Goal: Task Accomplishment & Management: Complete application form

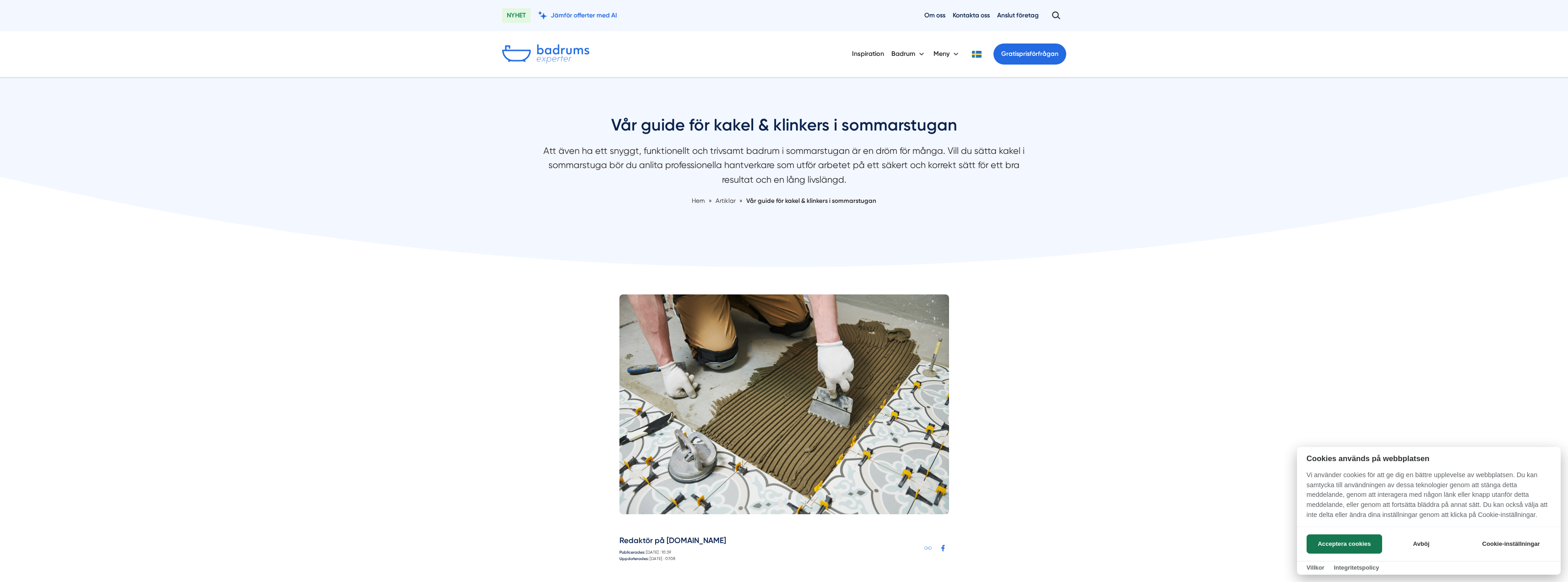
drag, startPoint x: 640, startPoint y: 155, endPoint x: 809, endPoint y: 163, distance: 169.2
click at [809, 163] on div at bounding box center [784, 291] width 1568 height 582
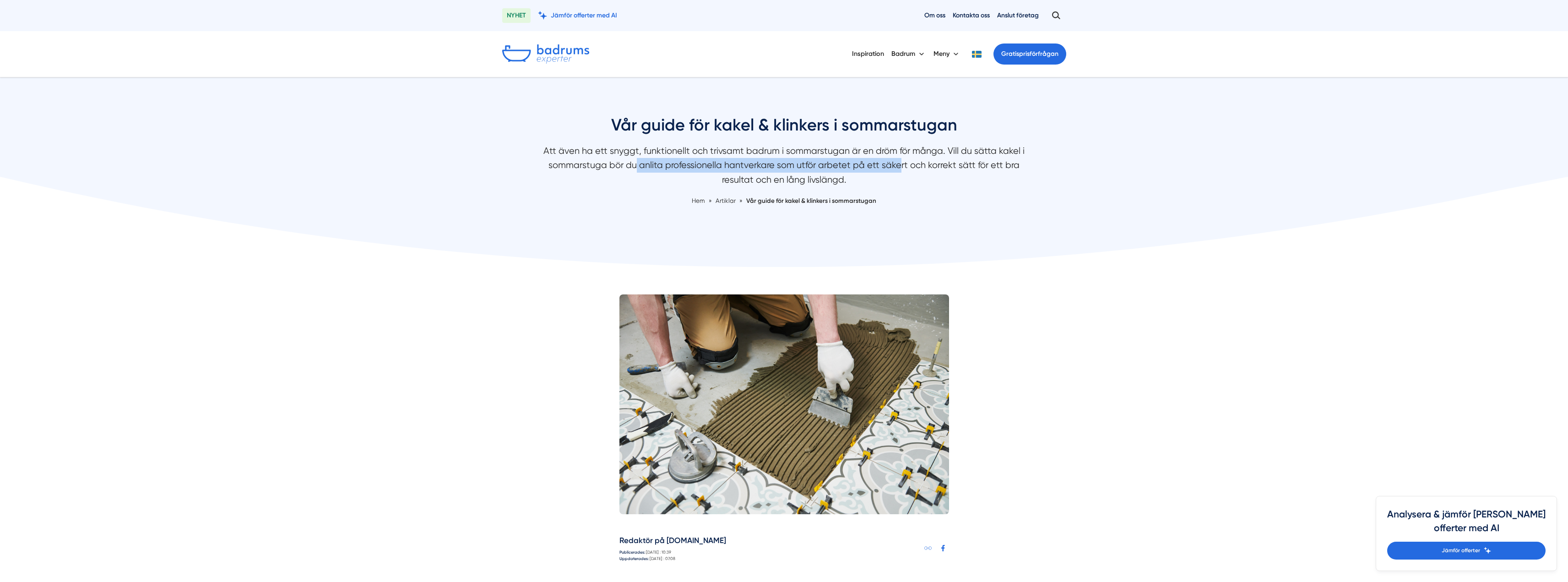
drag, startPoint x: 637, startPoint y: 164, endPoint x: 899, endPoint y: 169, distance: 262.0
click at [899, 169] on p "Att även ha ett snyggt, funktionellt och trivsamt badrum i sommarstugan är en d…" at bounding box center [784, 168] width 485 height 48
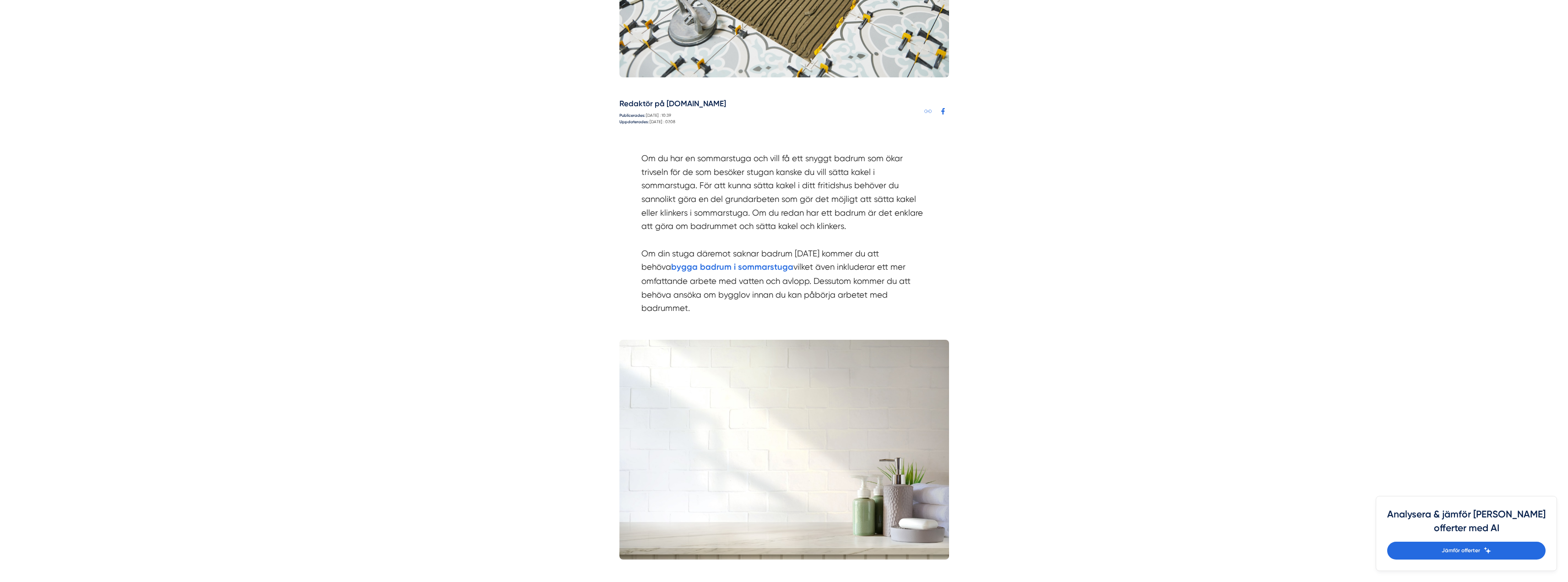
scroll to position [458, 0]
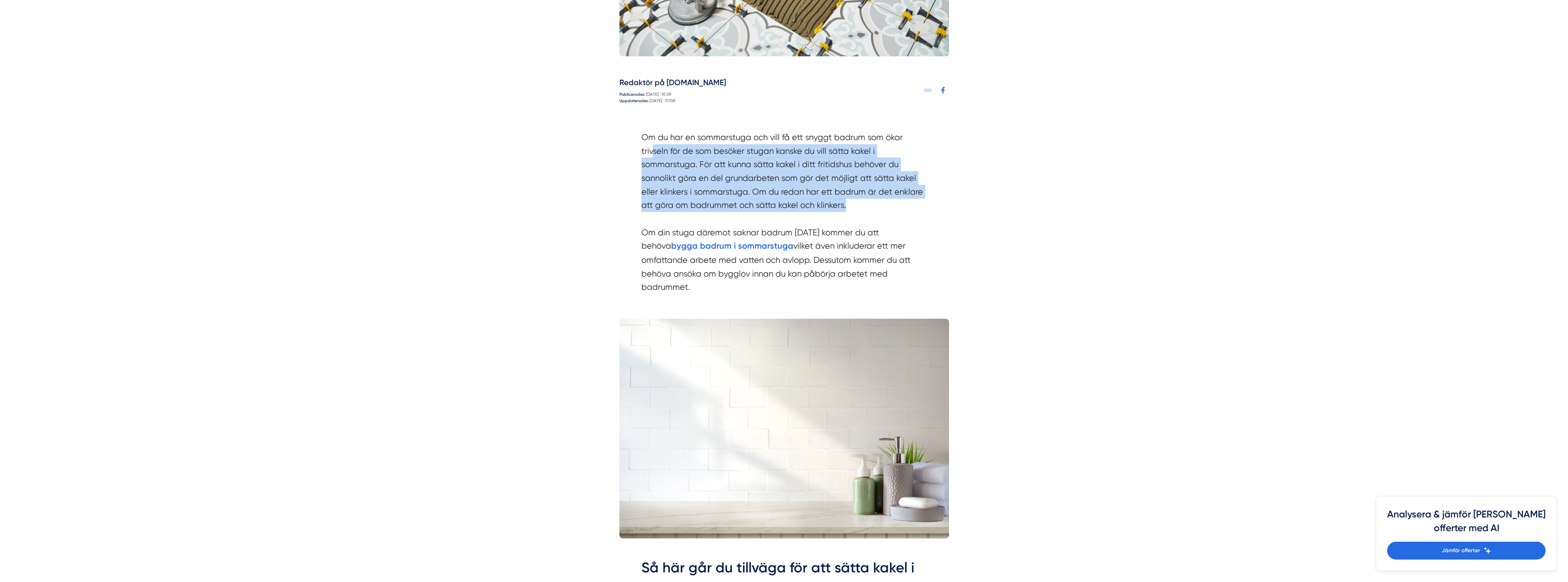
drag, startPoint x: 655, startPoint y: 149, endPoint x: 847, endPoint y: 207, distance: 200.6
click at [847, 207] on p "Om du har en sommarstuga och vill få ett snyggt badrum som ökar trivseln för de…" at bounding box center [784, 212] width 286 height 164
click at [771, 199] on p "Om du har en sommarstuga och vill få ett snyggt badrum som ökar trivseln för de…" at bounding box center [784, 212] width 286 height 164
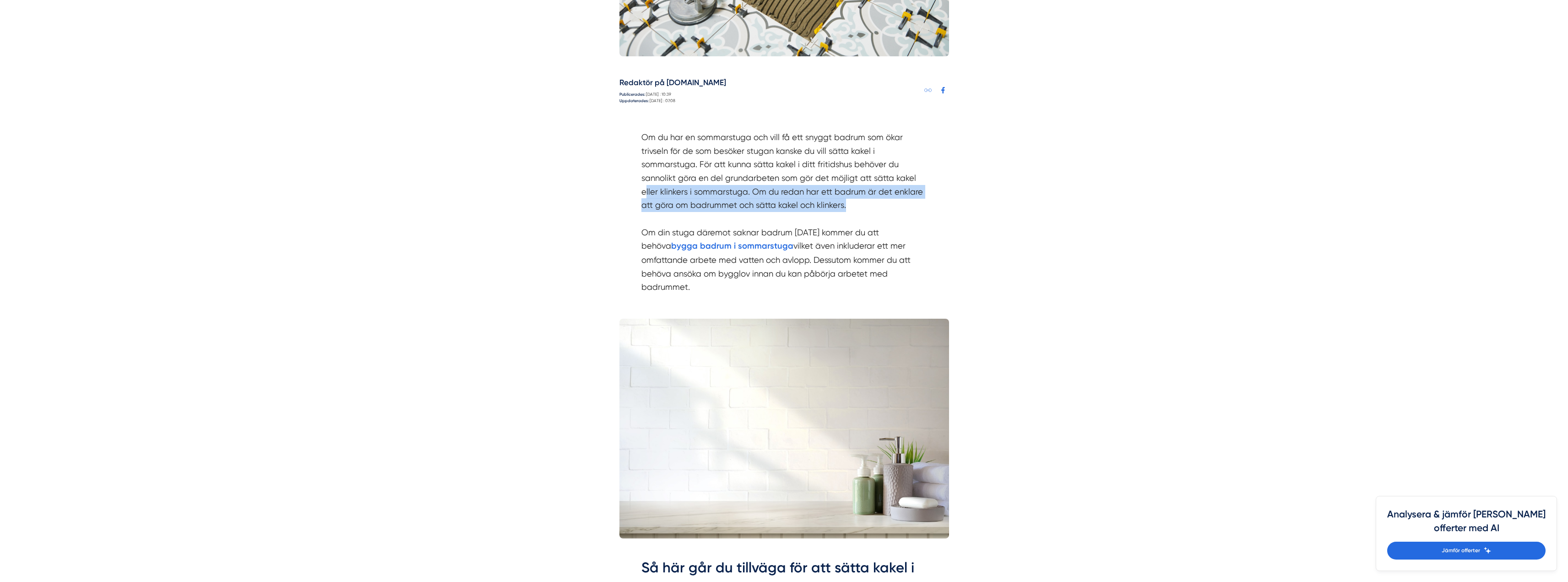
drag, startPoint x: 851, startPoint y: 204, endPoint x: 643, endPoint y: 193, distance: 208.3
click at [643, 193] on p "Om du har en sommarstuga och vill få ett snyggt badrum som ökar trivseln för de…" at bounding box center [784, 212] width 286 height 164
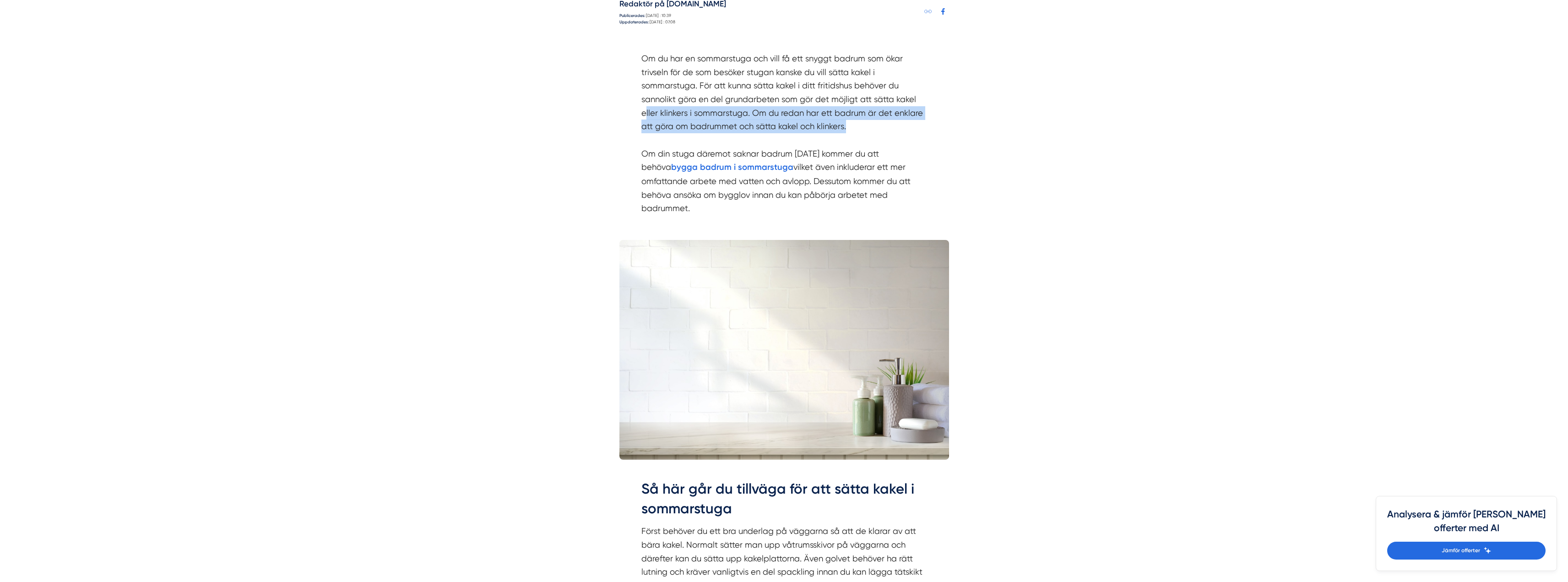
scroll to position [550, 0]
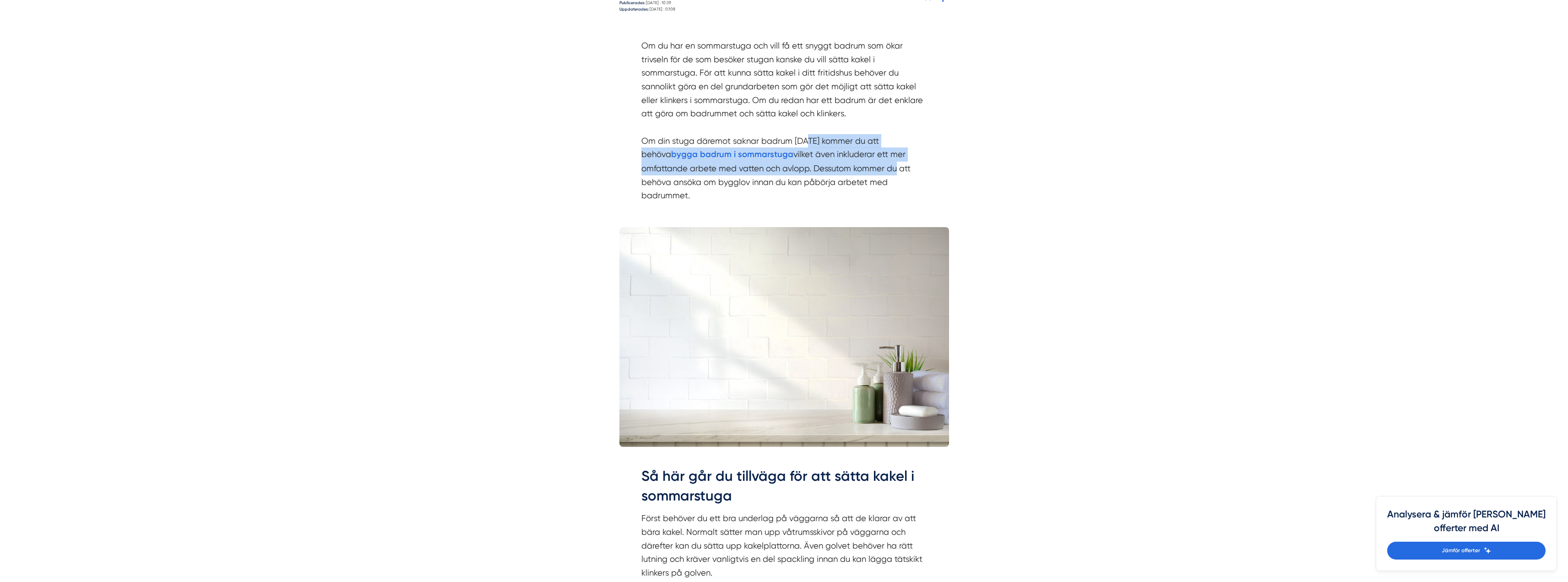
drag, startPoint x: 806, startPoint y: 141, endPoint x: 846, endPoint y: 174, distance: 51.9
click at [846, 174] on p "Om du har en sommarstuga och vill få ett snyggt badrum som ökar trivseln för de…" at bounding box center [784, 120] width 286 height 164
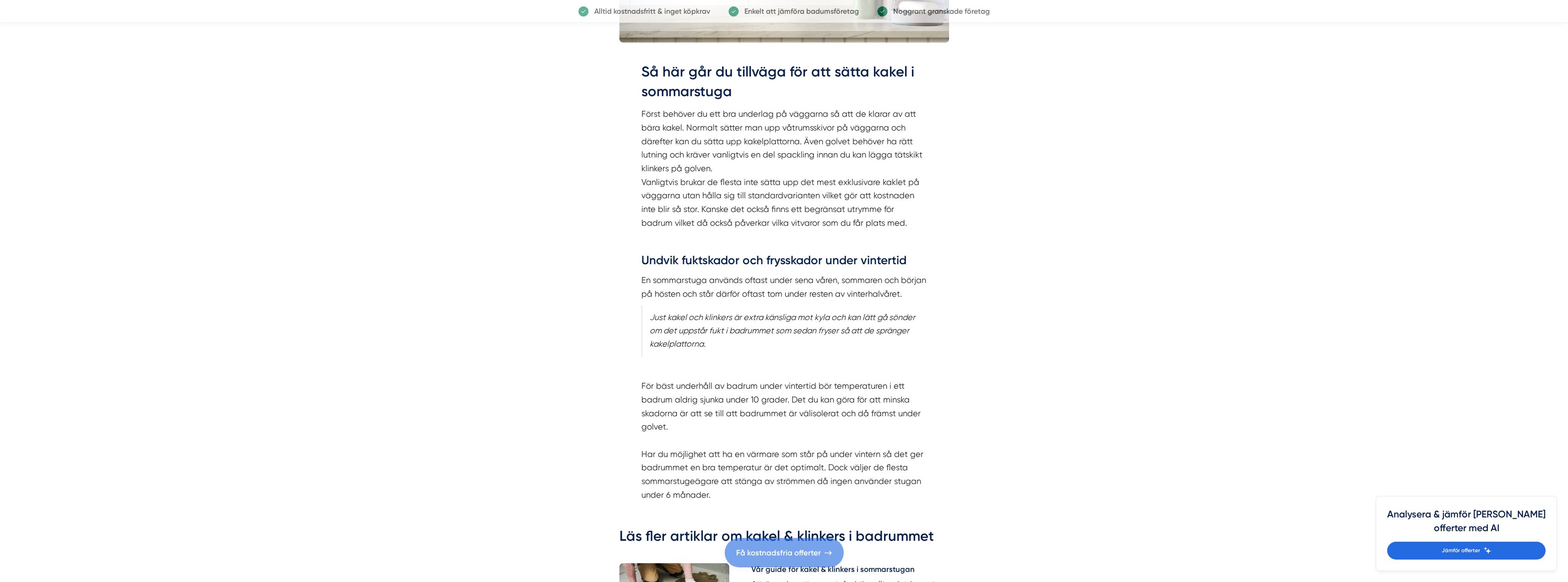
scroll to position [962, 0]
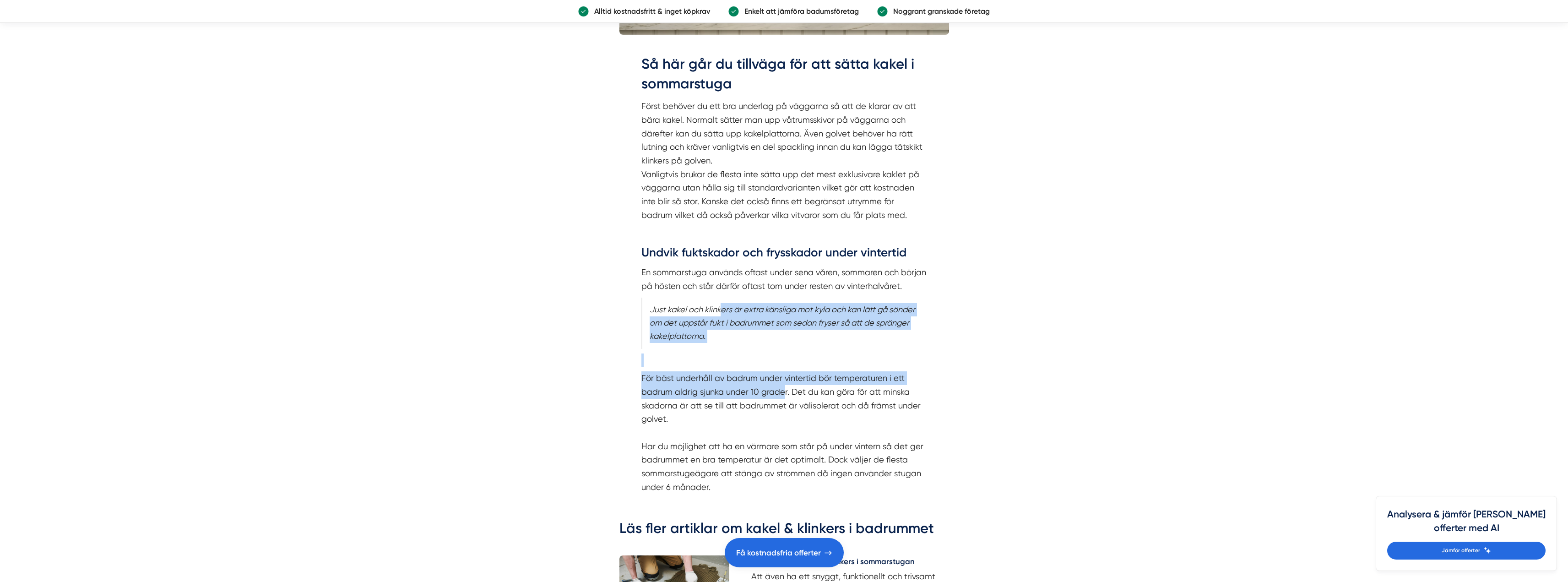
drag, startPoint x: 721, startPoint y: 298, endPoint x: 782, endPoint y: 375, distance: 98.2
click at [782, 375] on div "Så här går du tillväga för att sätta kakel i sommarstuga Först behöver du ett b…" at bounding box center [784, 274] width 286 height 440
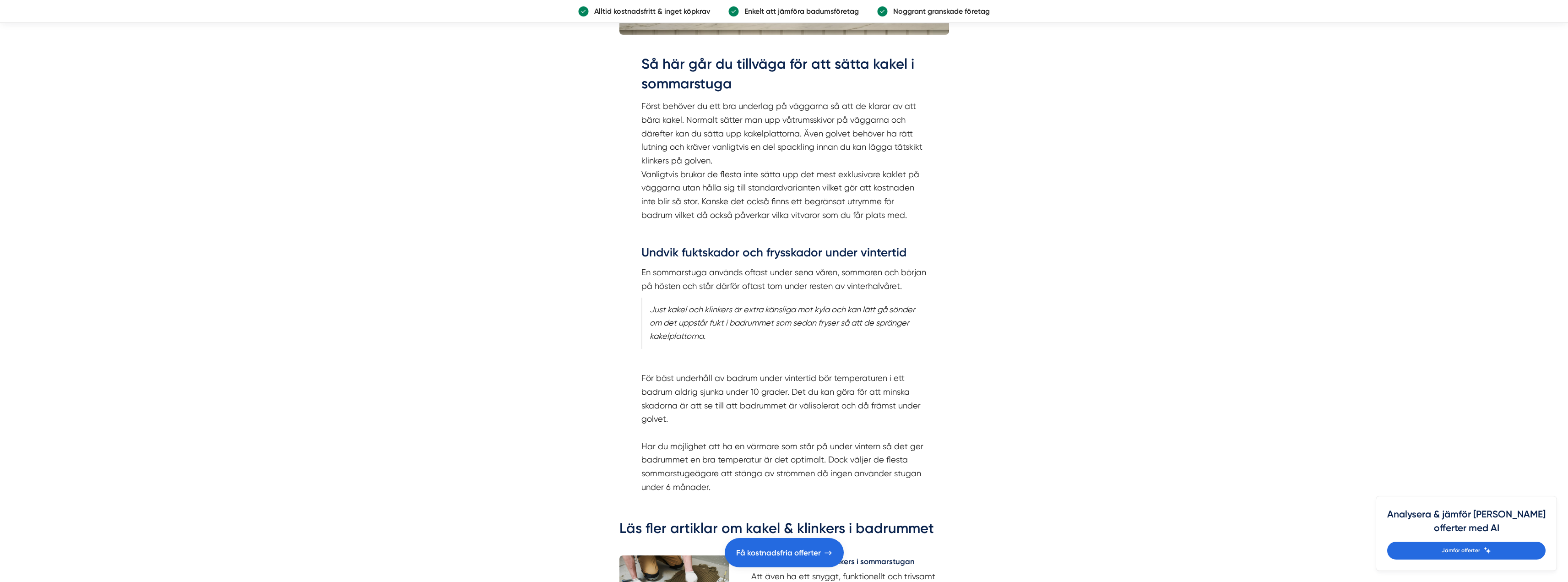
click at [753, 394] on p "För bäst underhåll av badrum under vintertid bör temperaturen i ett badrum aldr…" at bounding box center [784, 433] width 286 height 122
drag, startPoint x: 698, startPoint y: 400, endPoint x: 644, endPoint y: 366, distance: 63.8
click at [644, 372] on p "För bäst underhåll av badrum under vintertid bör temperaturen i ett badrum aldr…" at bounding box center [784, 433] width 286 height 122
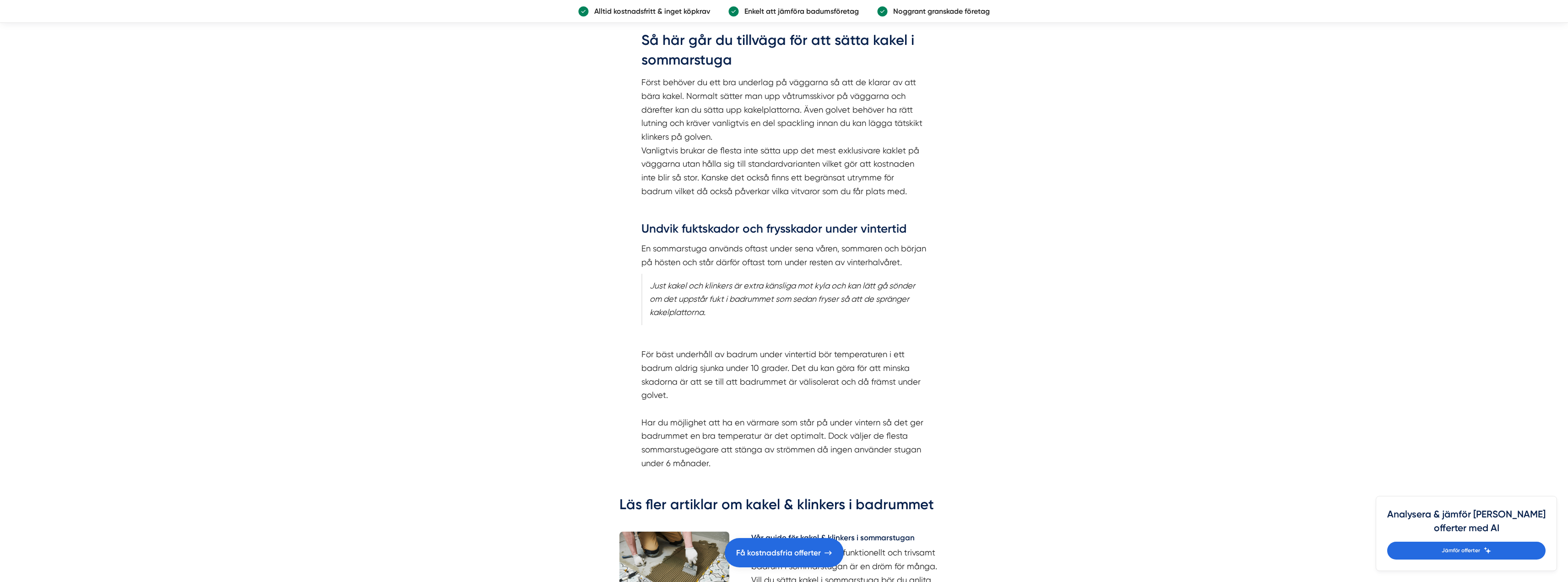
scroll to position [1009, 0]
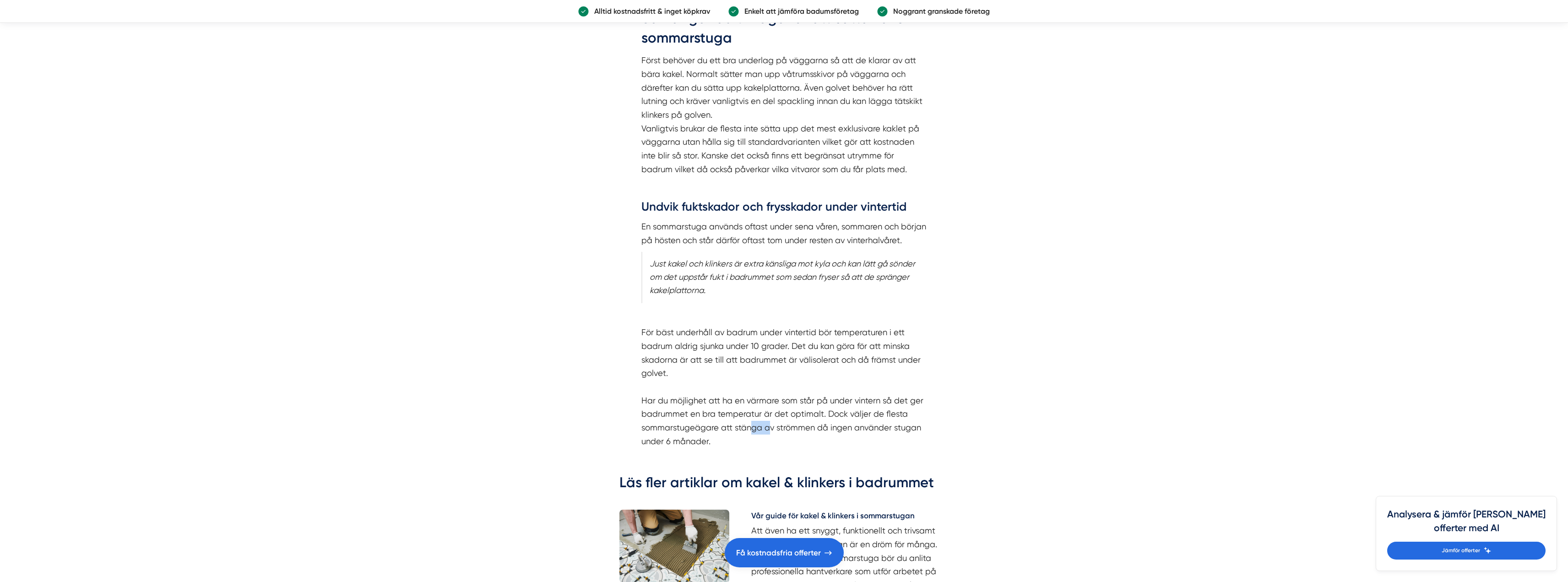
drag, startPoint x: 769, startPoint y: 417, endPoint x: 752, endPoint y: 419, distance: 17.1
click at [752, 419] on p "För bäst underhåll av badrum under vintertid bör temperaturen i ett badrum aldr…" at bounding box center [784, 387] width 286 height 122
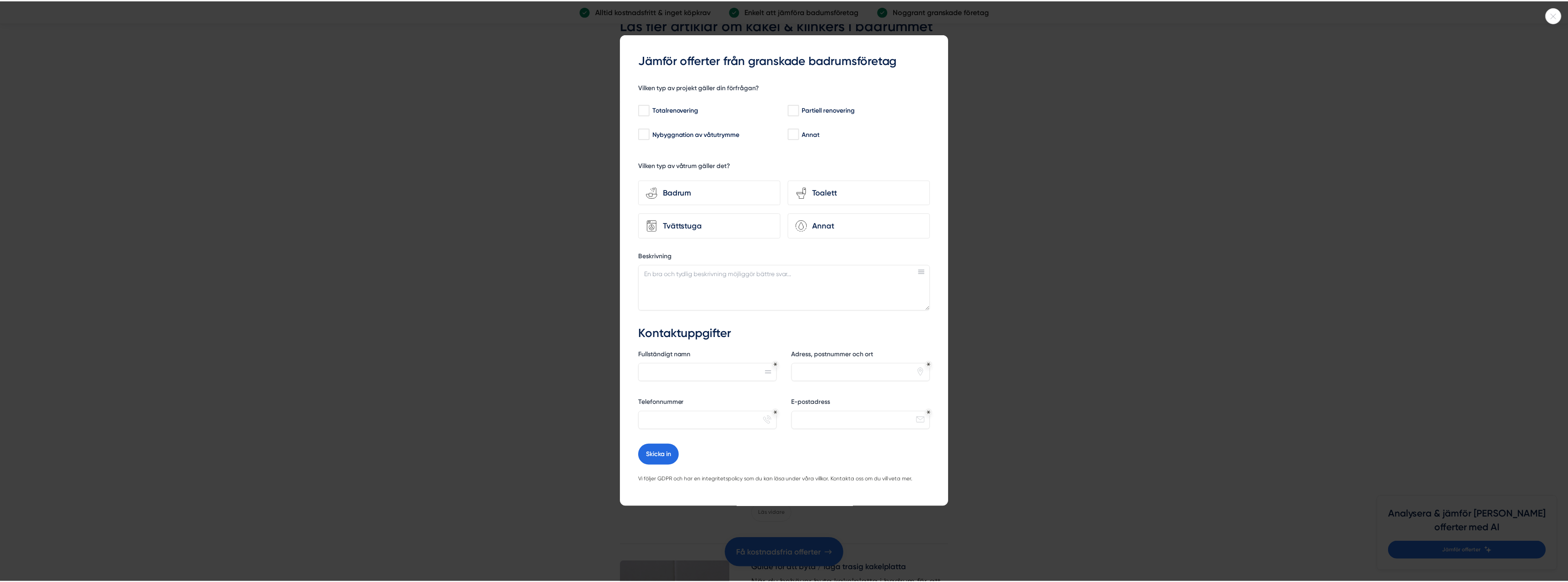
scroll to position [1467, 0]
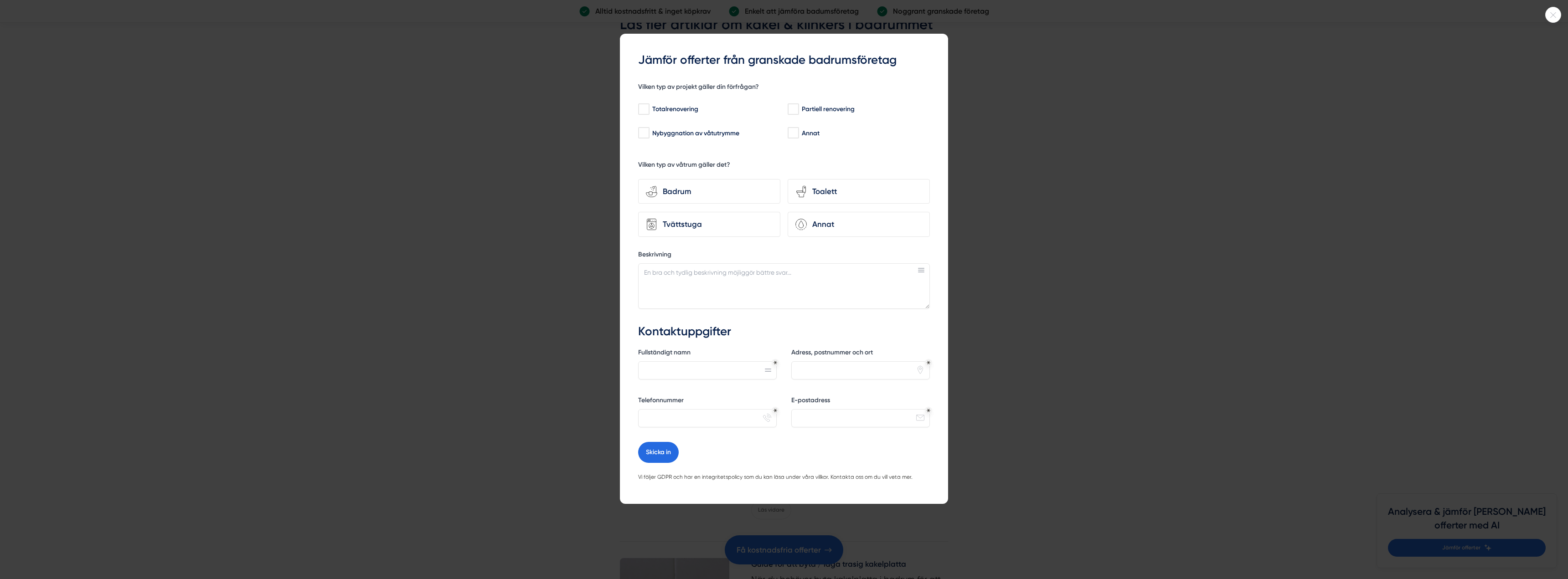
click at [1552, 17] on icon at bounding box center [1552, 15] width 15 height 6
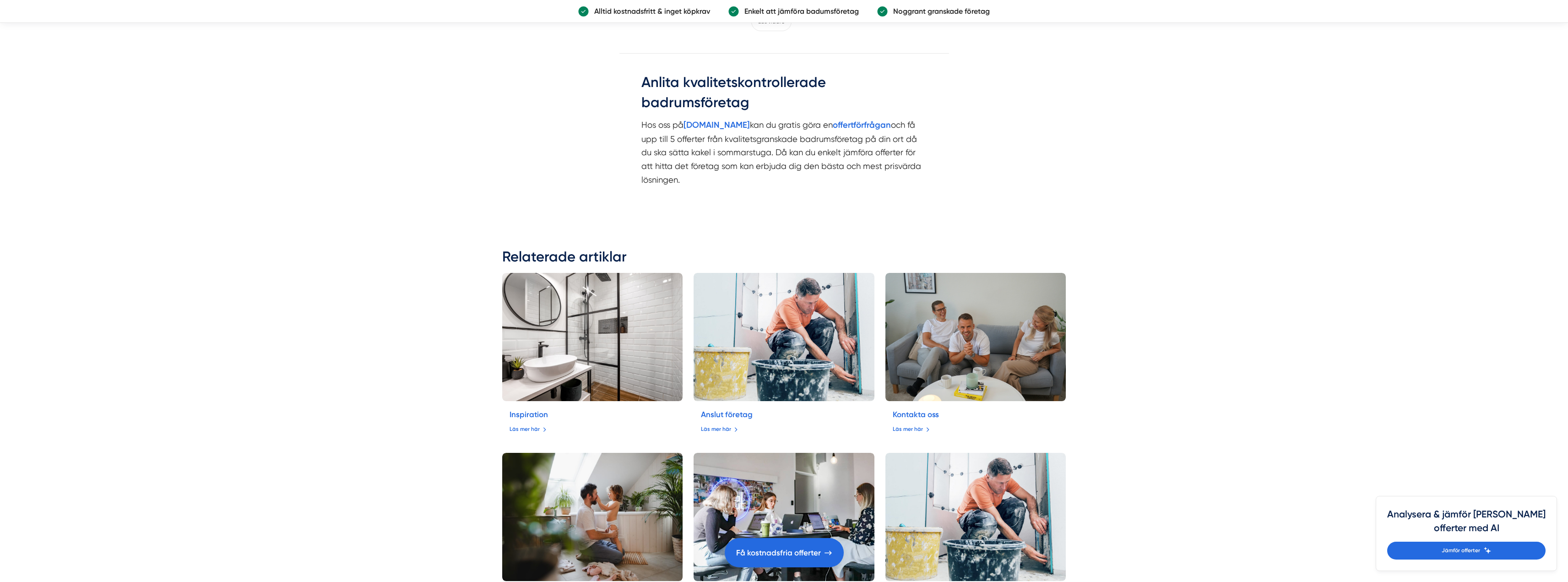
scroll to position [2154, 0]
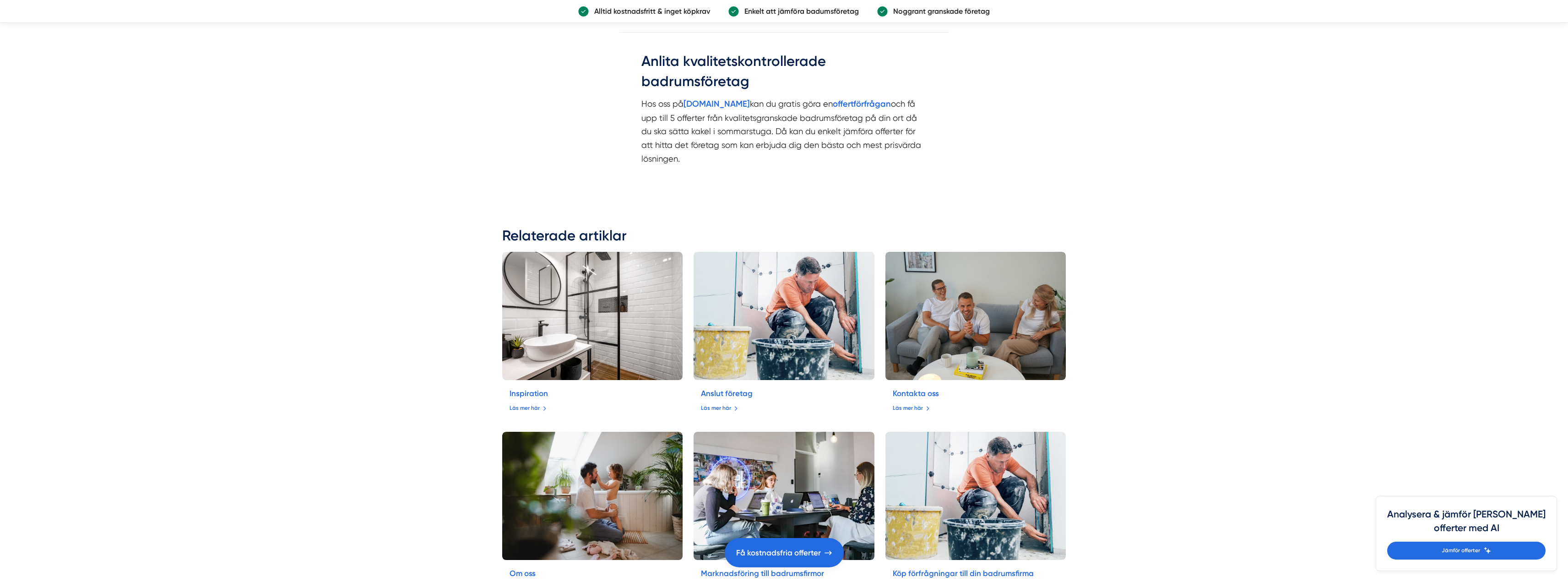
click at [524, 404] on link "Läs mer här" at bounding box center [528, 408] width 37 height 8
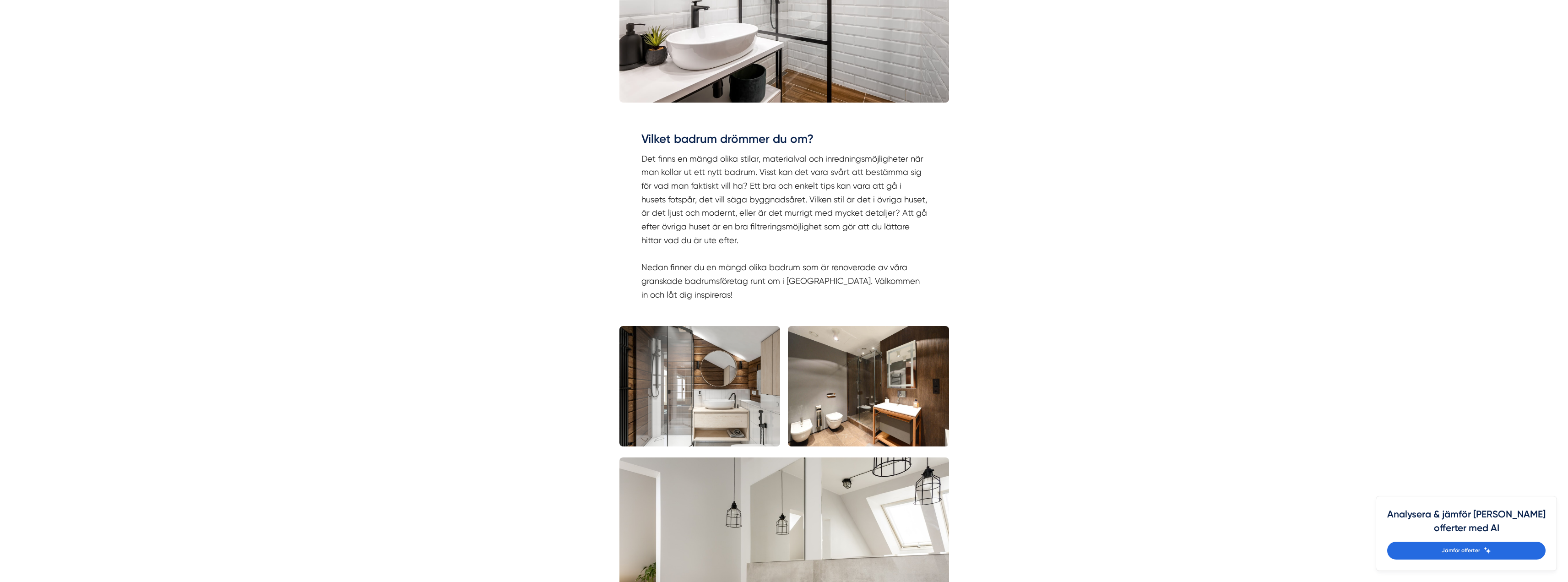
scroll to position [504, 0]
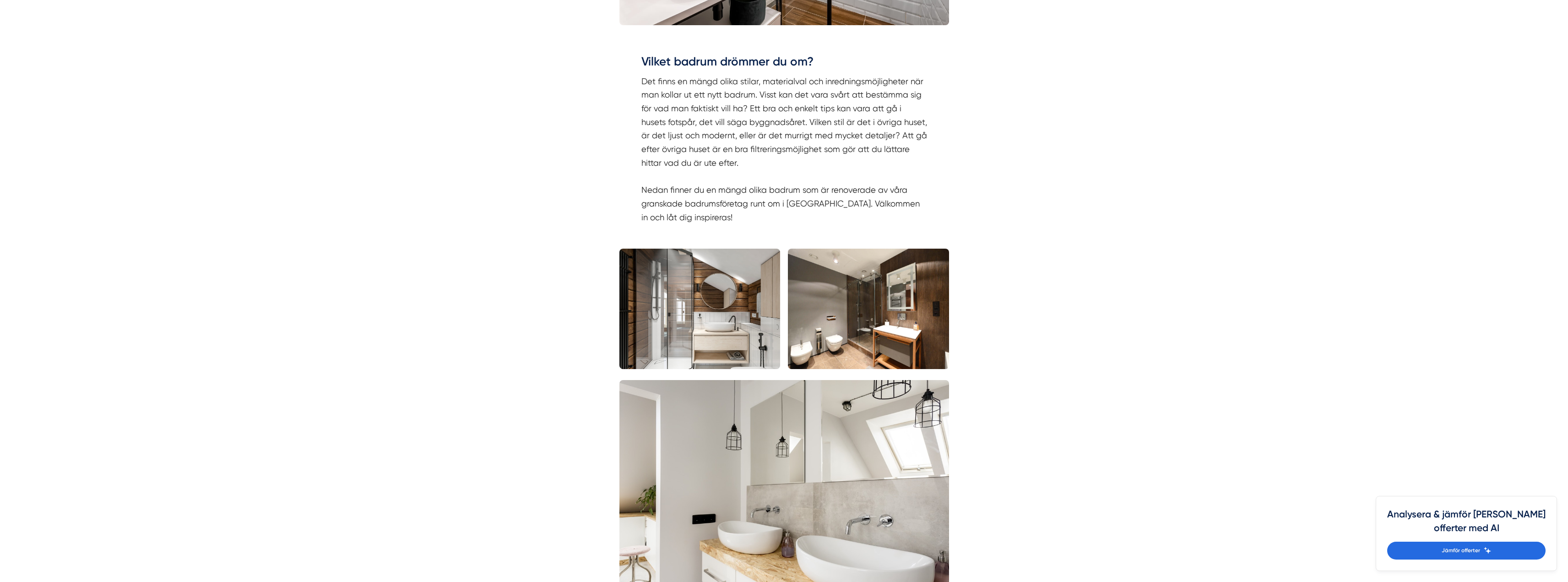
click at [712, 328] on img at bounding box center [700, 309] width 161 height 120
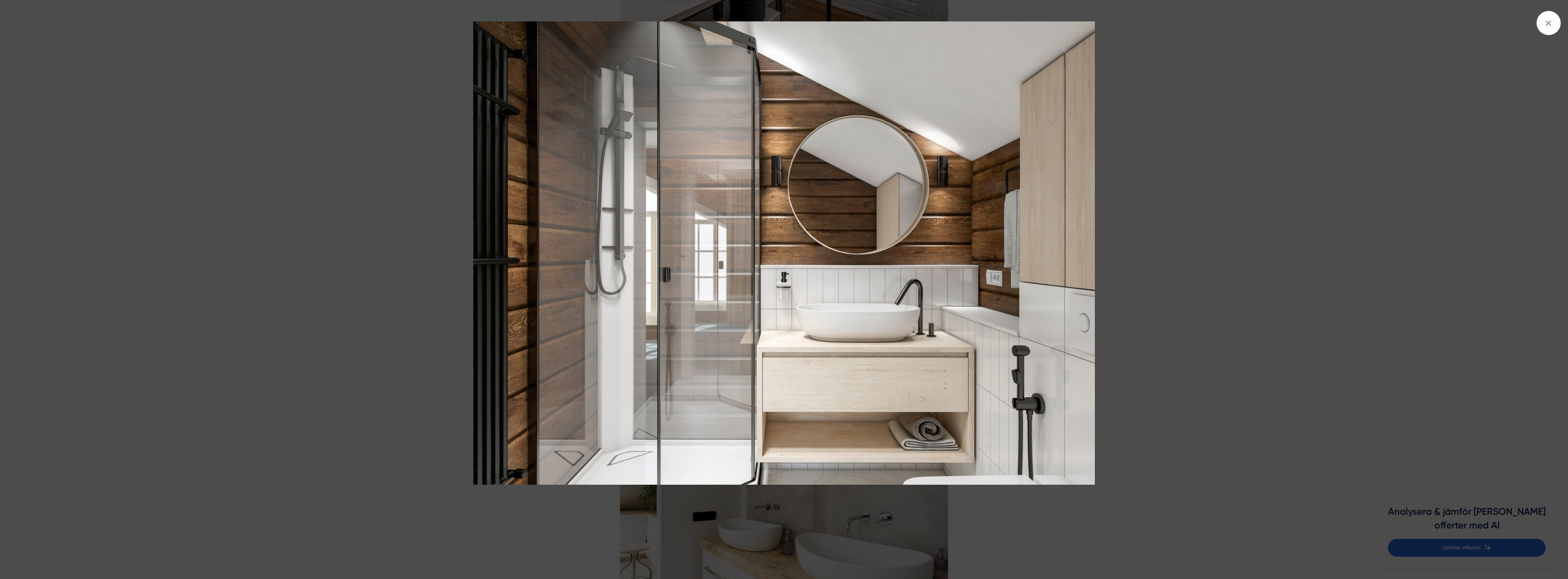
click at [1539, 24] on span at bounding box center [1549, 23] width 24 height 24
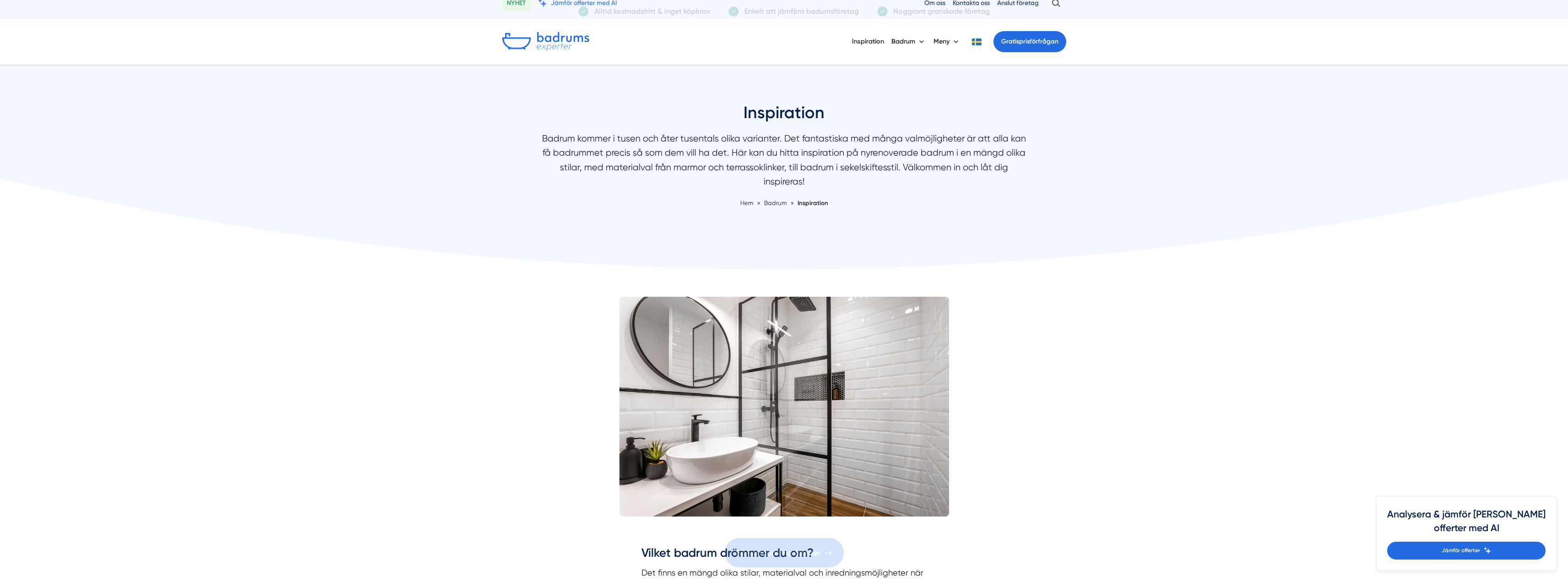
scroll to position [0, 0]
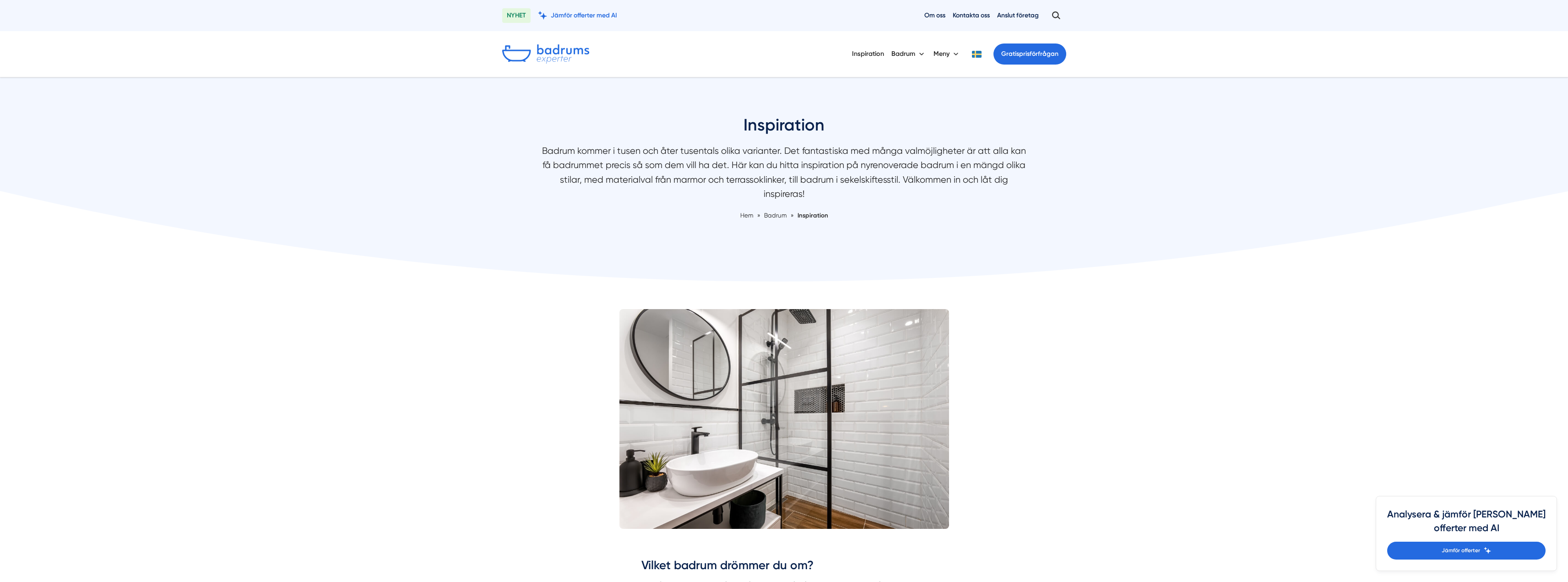
click at [547, 56] on img at bounding box center [545, 54] width 87 height 19
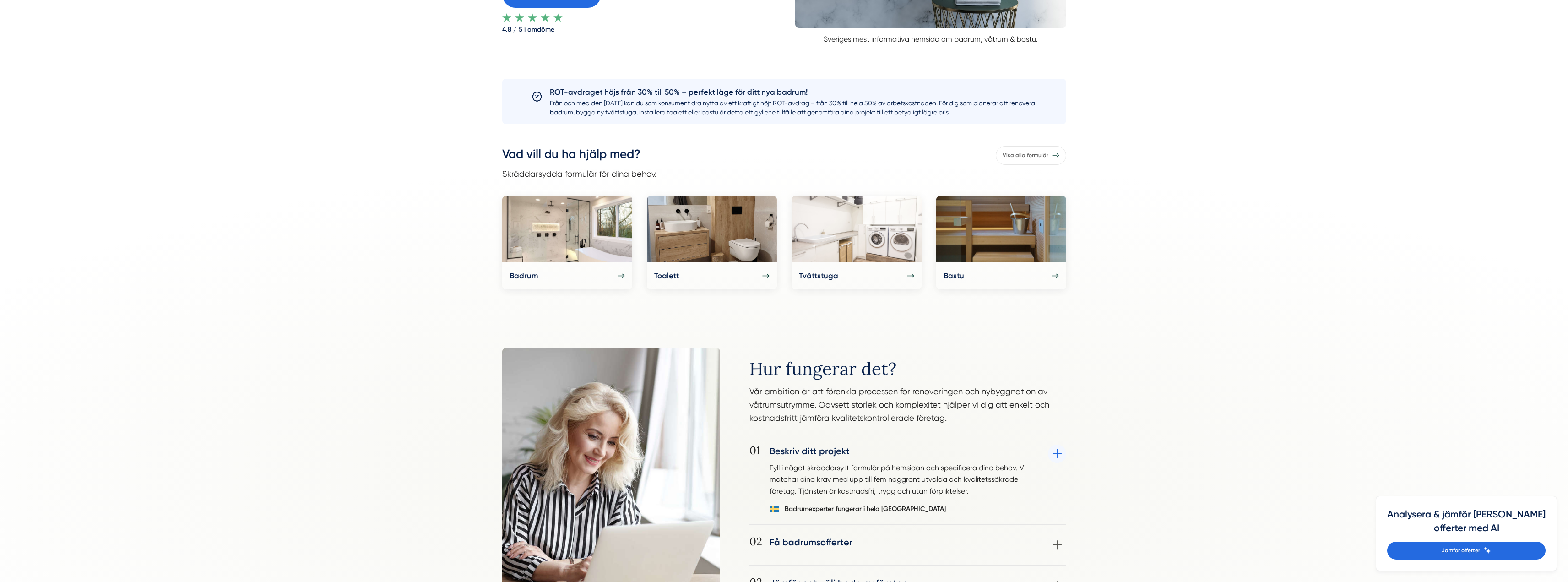
scroll to position [321, 0]
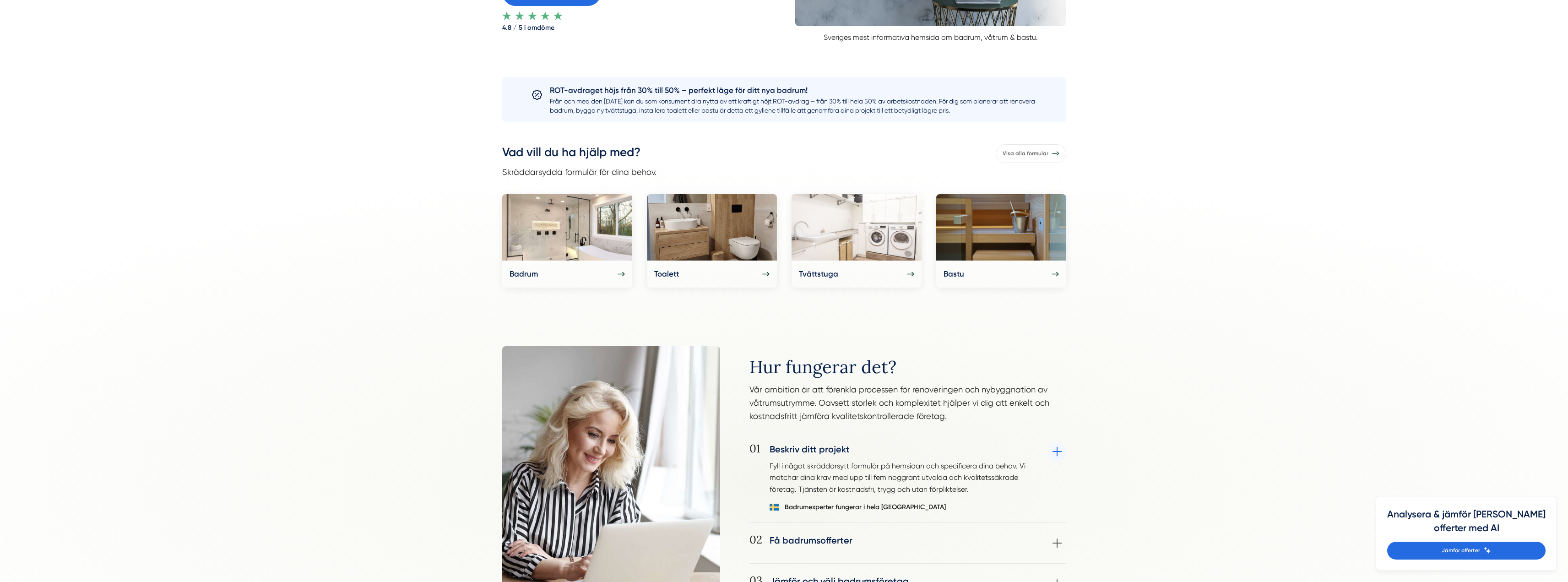
click at [857, 241] on img at bounding box center [856, 228] width 130 height 67
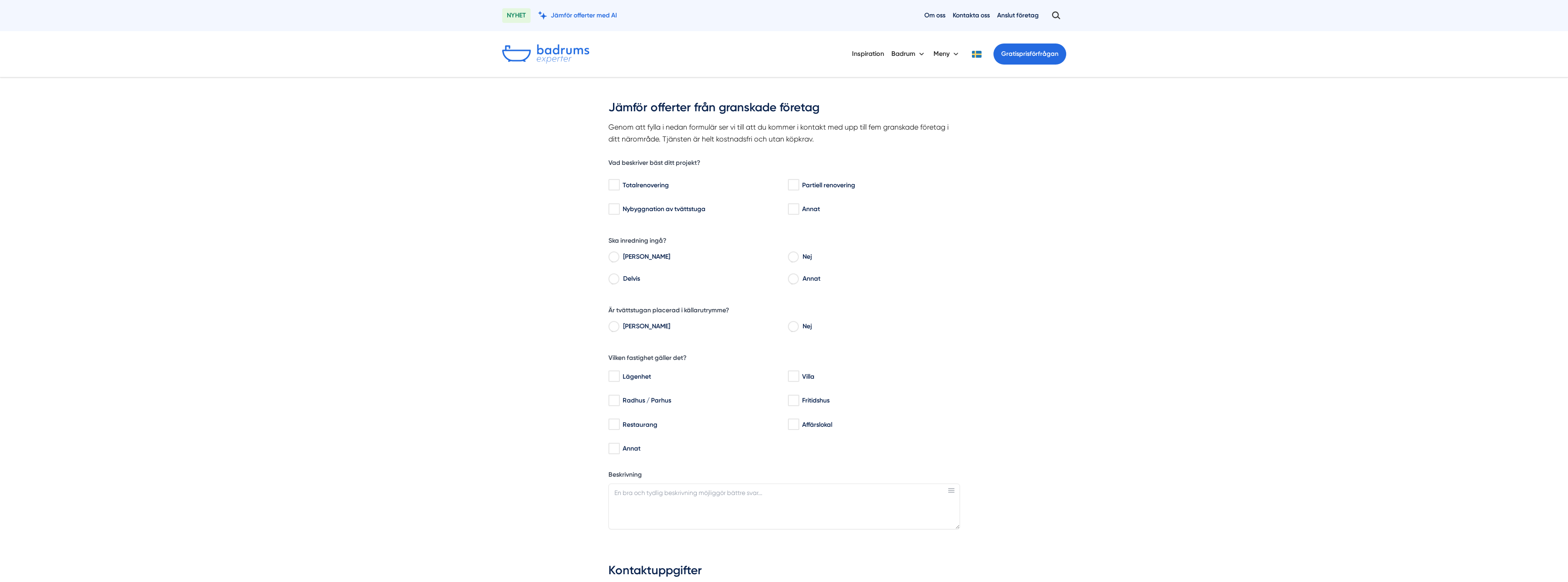
click at [805, 188] on div "Partiell renovering" at bounding box center [873, 185] width 170 height 9
click at [799, 188] on input "Partiell renovering" at bounding box center [792, 185] width 10 height 9
checkbox input "true"
